Goal: Task Accomplishment & Management: Manage account settings

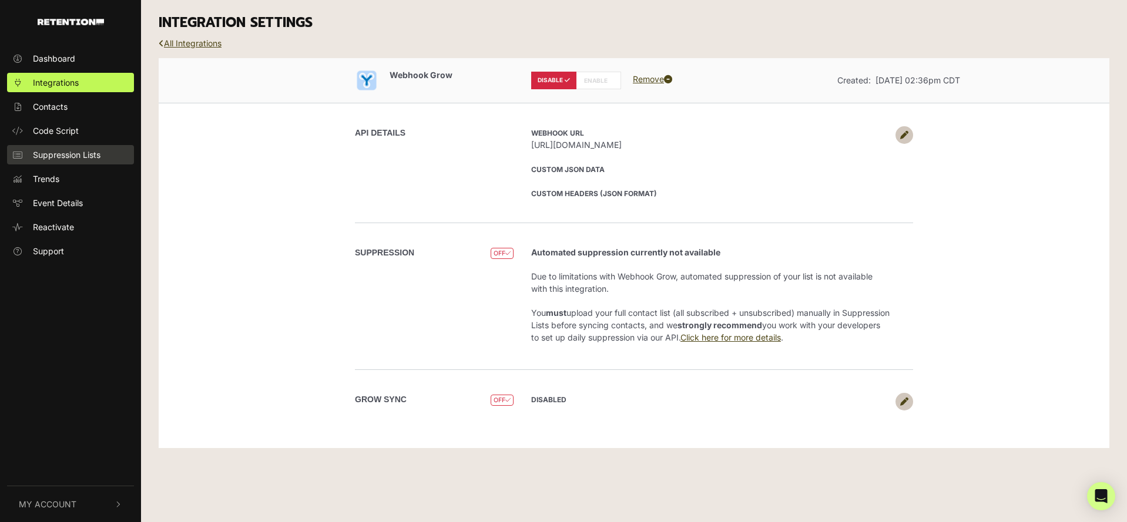
click at [60, 153] on span "Suppression Lists" at bounding box center [67, 155] width 68 height 12
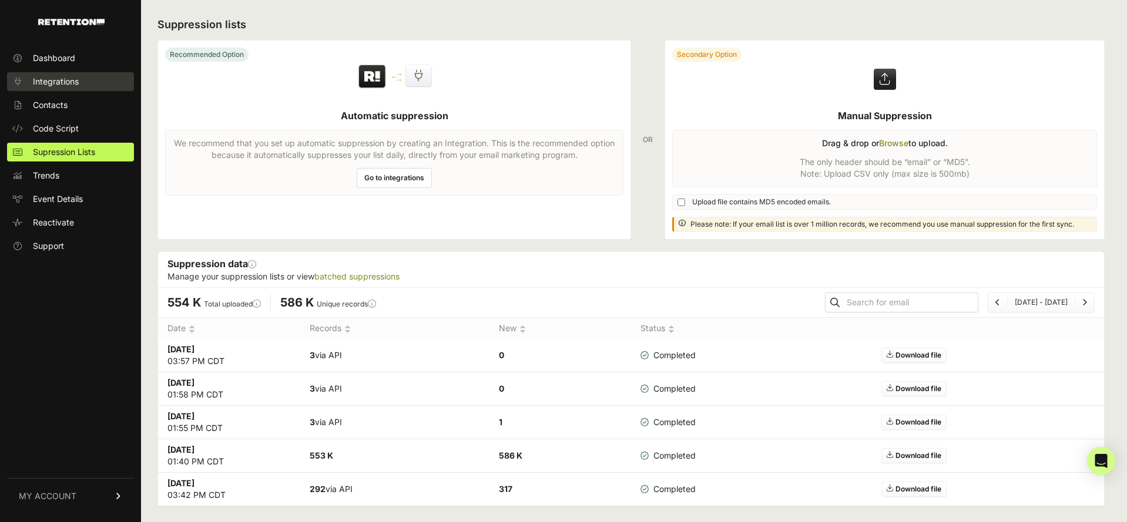
click at [61, 86] on span "Integrations" at bounding box center [56, 82] width 46 height 12
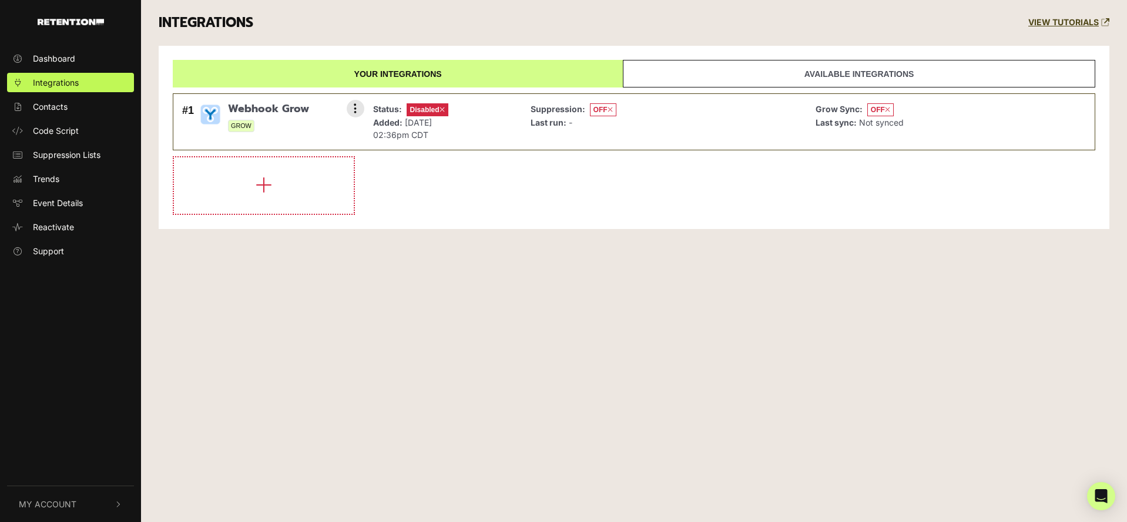
click at [285, 98] on li "#1 Webhook Grow GROW Settings Sync History Enable Check credentials Remove Stat…" at bounding box center [634, 121] width 922 height 57
click at [318, 132] on div "#1 Webhook Grow GROW Settings Sync History Enable Check credentials Remove" at bounding box center [270, 122] width 182 height 44
click at [362, 98] on li "#1 Webhook Grow GROW Settings Sync History Enable Check credentials Remove Stat…" at bounding box center [634, 121] width 922 height 57
click at [358, 102] on button at bounding box center [356, 109] width 18 height 18
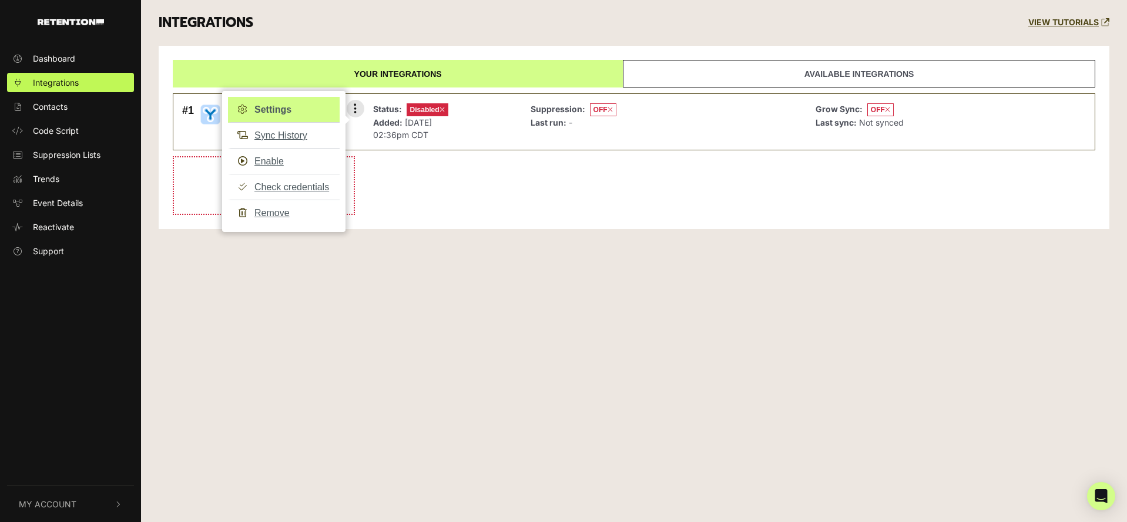
click at [288, 113] on link "Settings" at bounding box center [284, 110] width 112 height 26
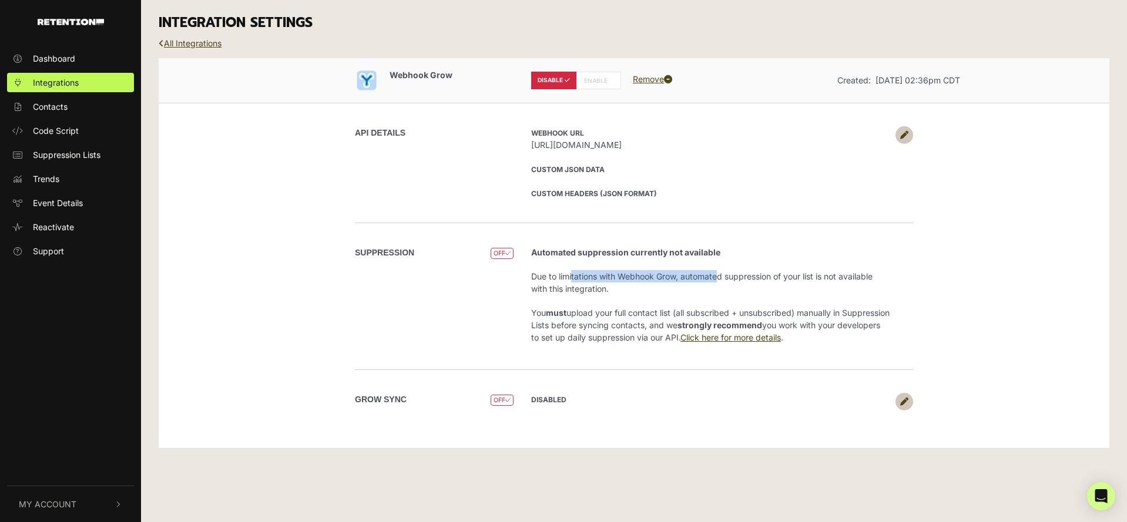
drag, startPoint x: 528, startPoint y: 273, endPoint x: 670, endPoint y: 279, distance: 141.7
click at [670, 279] on div "Automated suppression currently not available Due to limitations with Webhook G…" at bounding box center [717, 296] width 391 height 100
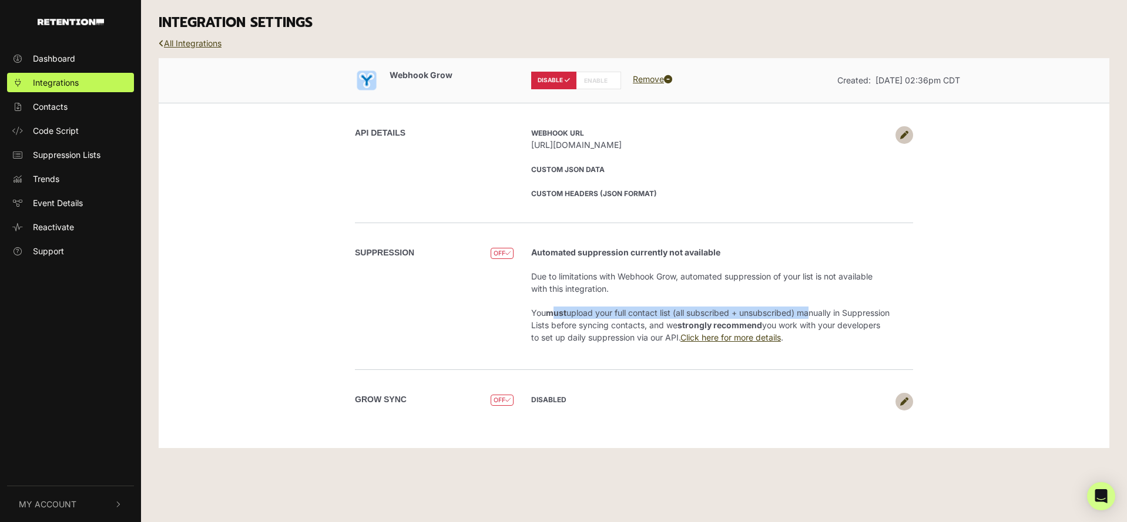
drag, startPoint x: 555, startPoint y: 311, endPoint x: 812, endPoint y: 313, distance: 256.7
click at [812, 313] on p "You must upload your full contact list (all subscribed + unsubscribed) manually…" at bounding box center [710, 325] width 358 height 37
click at [589, 341] on p "You must upload your full contact list (all subscribed + unsubscribed) manually…" at bounding box center [710, 325] width 358 height 37
click at [590, 72] on label "ENABLE" at bounding box center [598, 81] width 45 height 18
radio input "false"
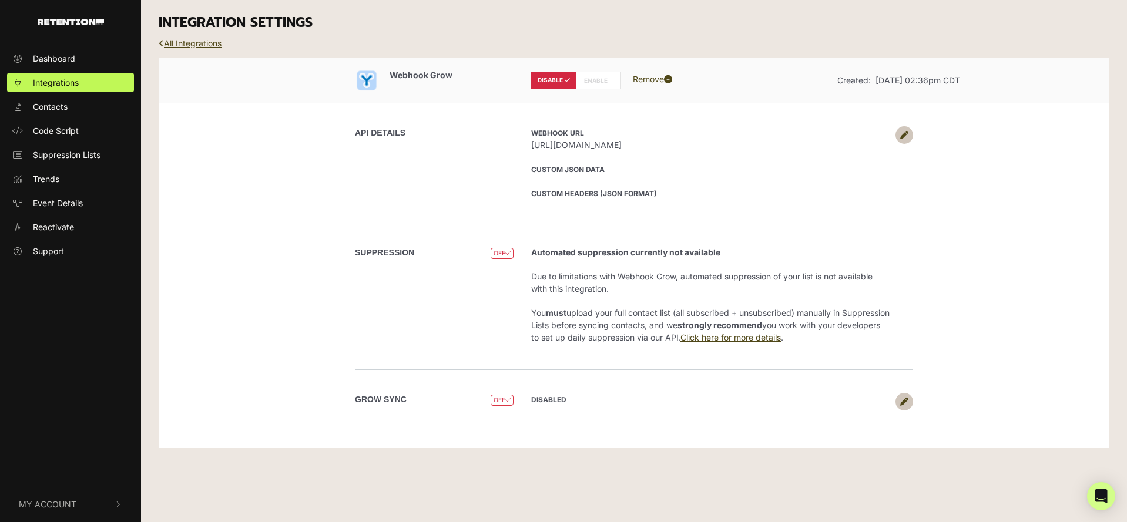
radio input "true"
click at [550, 78] on label "DISABLE" at bounding box center [553, 81] width 45 height 18
click at [592, 86] on label "ENABLE" at bounding box center [598, 81] width 45 height 18
radio input "false"
radio input "true"
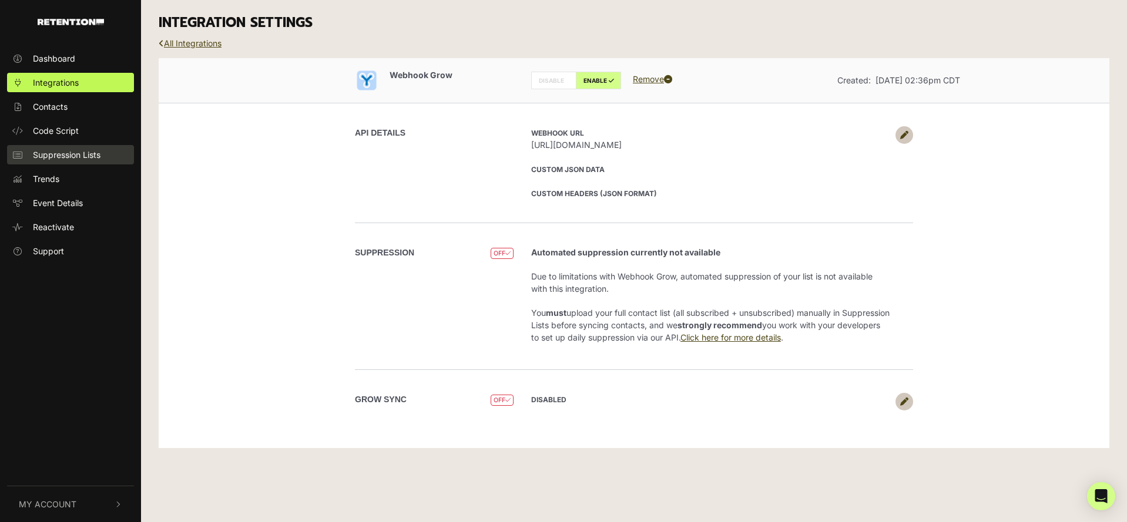
click at [57, 154] on span "Suppression Lists" at bounding box center [67, 155] width 68 height 12
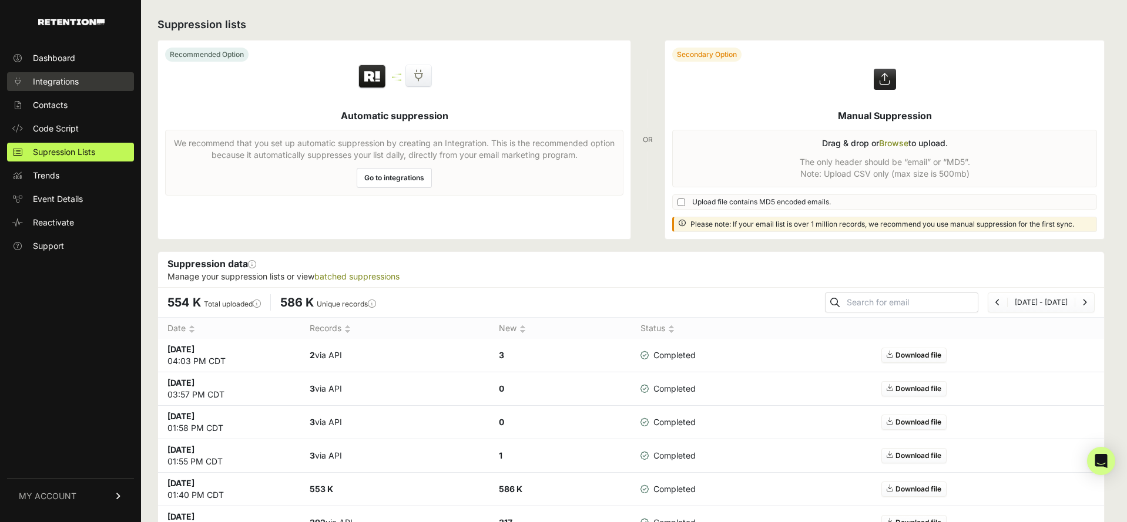
click at [57, 72] on link "Integrations" at bounding box center [70, 81] width 127 height 19
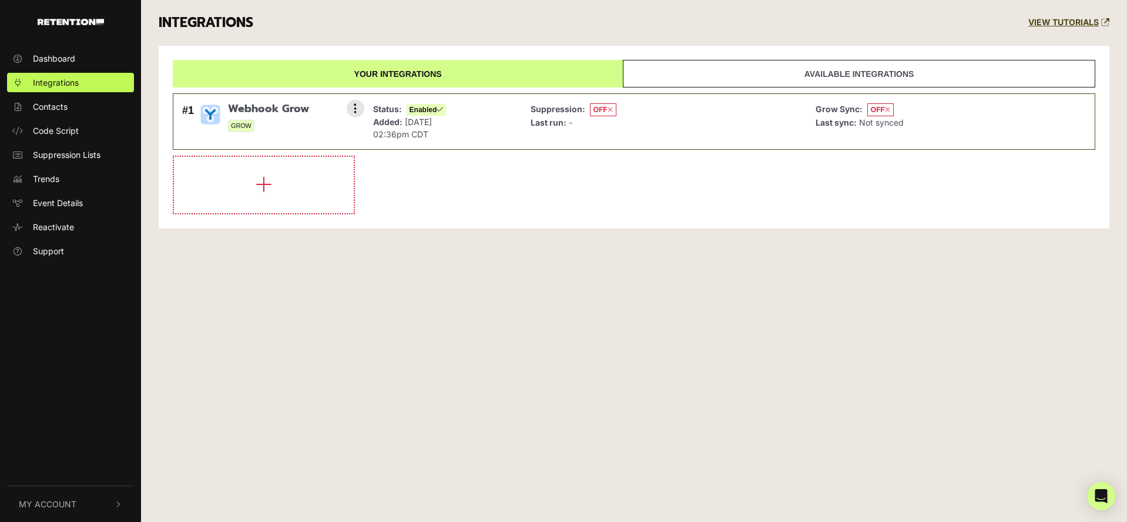
click at [257, 120] on small "GROW" at bounding box center [268, 126] width 81 height 12
click at [352, 110] on button at bounding box center [356, 109] width 18 height 18
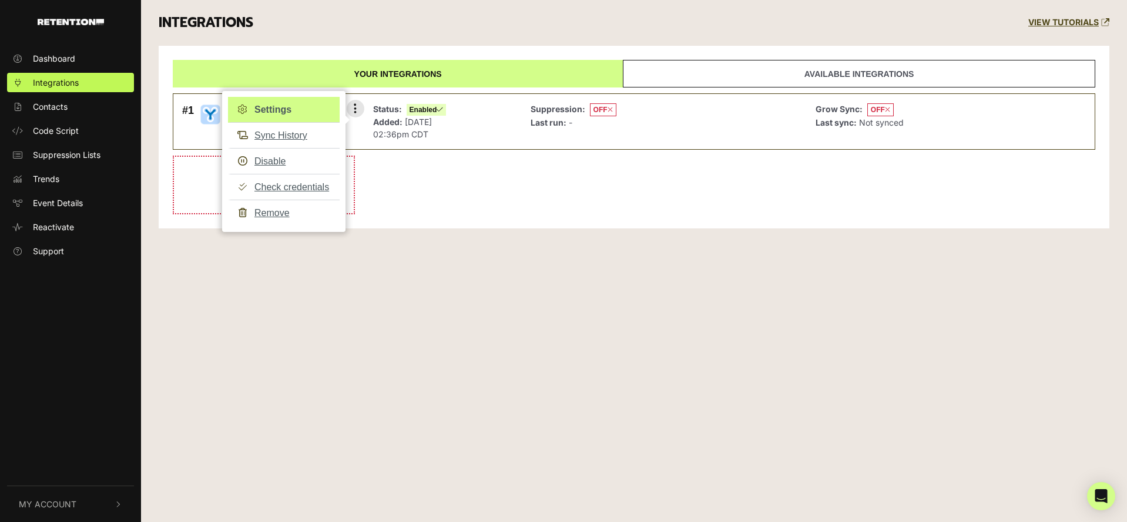
click at [291, 104] on link "Settings" at bounding box center [284, 110] width 112 height 26
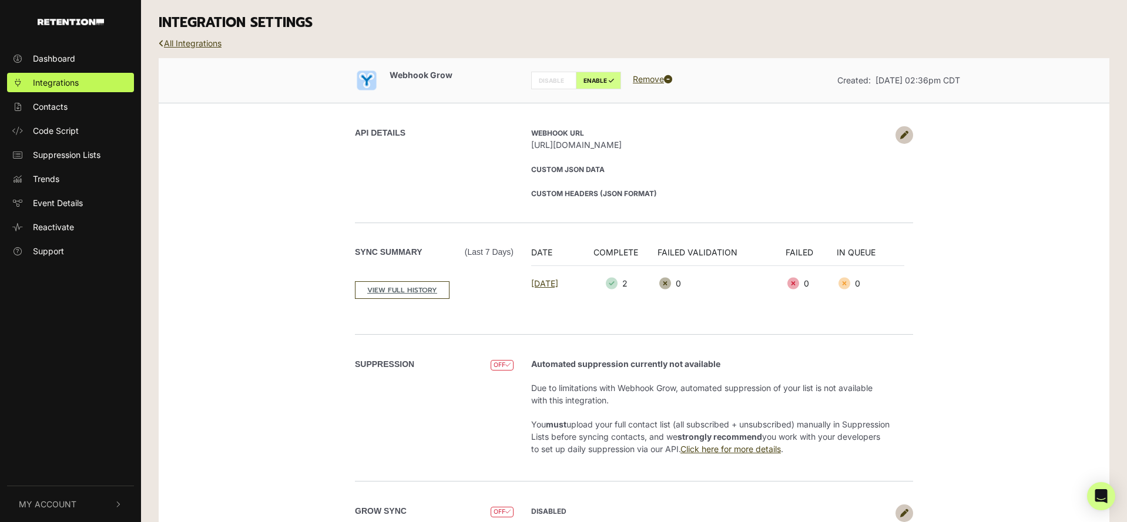
click at [558, 80] on label "DISABLE" at bounding box center [553, 81] width 45 height 18
radio input "true"
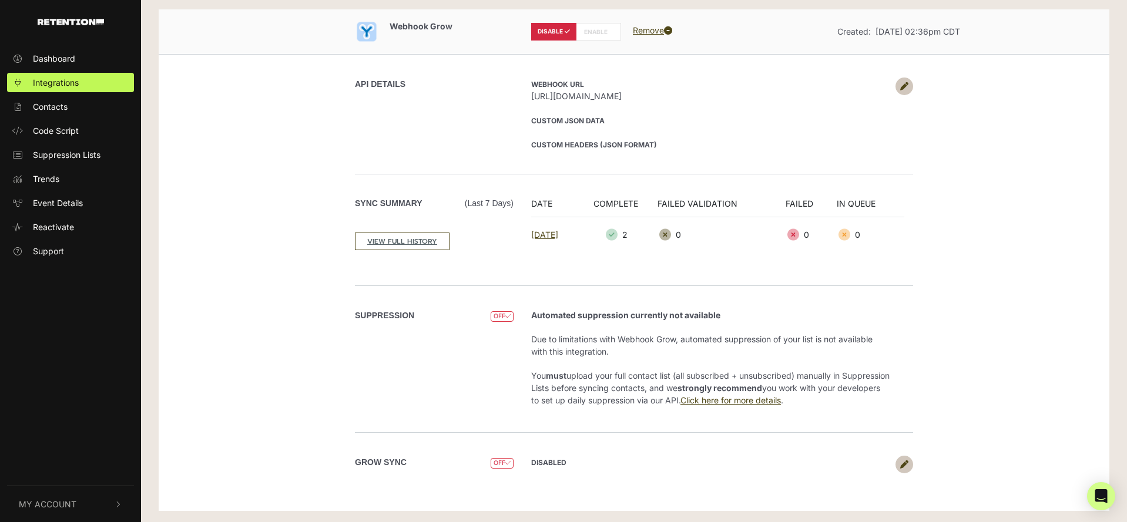
scroll to position [49, 0]
